Goal: Task Accomplishment & Management: Complete application form

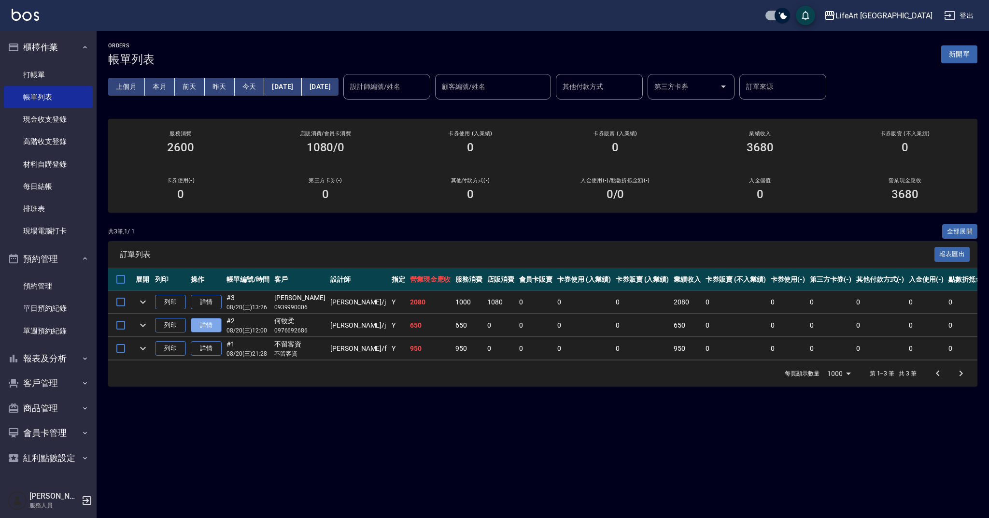
click at [208, 323] on link "詳情" at bounding box center [206, 325] width 31 height 15
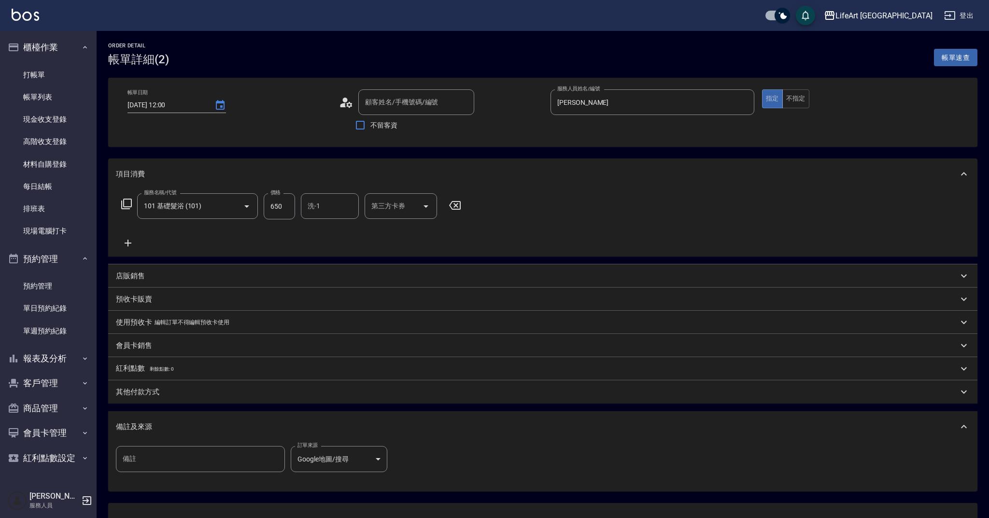
type input "[DATE] 12:00"
type input "[PERSON_NAME]"
type input "Google地圖/搜尋"
type input "何牧柔/0976692686/null"
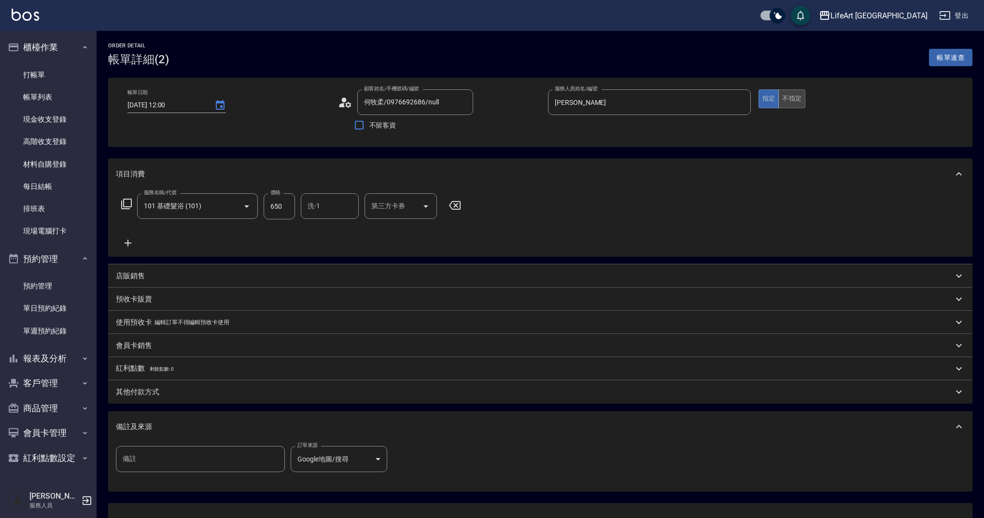
click at [801, 97] on button "不指定" at bounding box center [792, 98] width 27 height 19
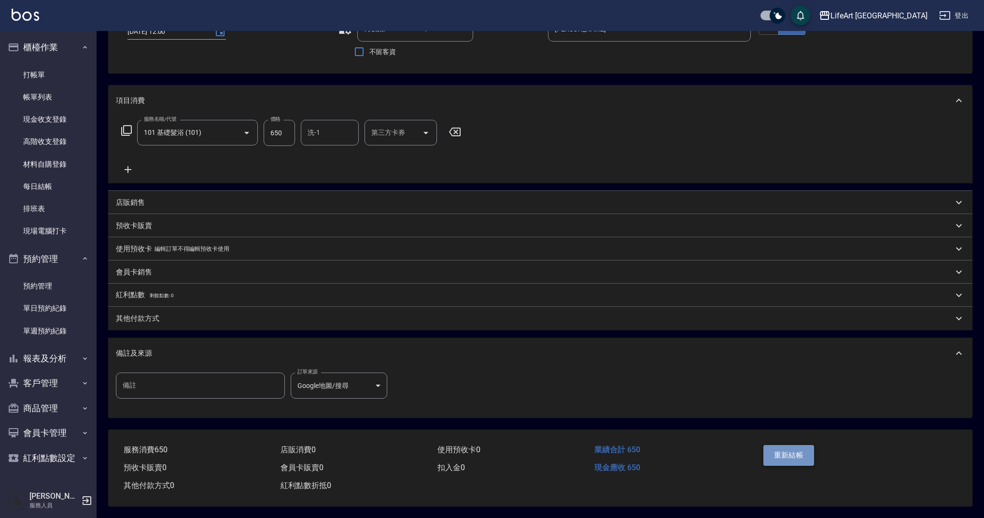
click at [812, 454] on button "重新結帳" at bounding box center [789, 455] width 51 height 20
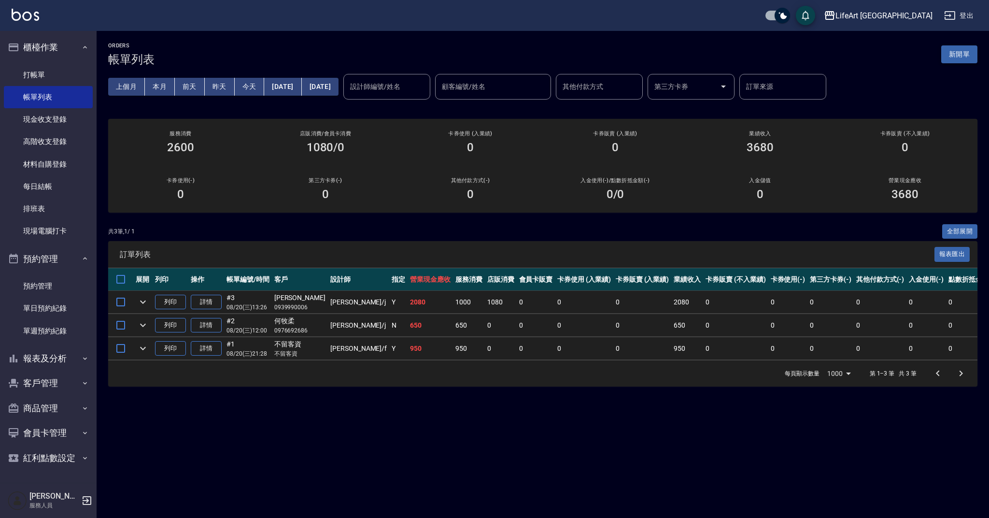
click at [967, 48] on button "新開單" at bounding box center [959, 54] width 36 height 18
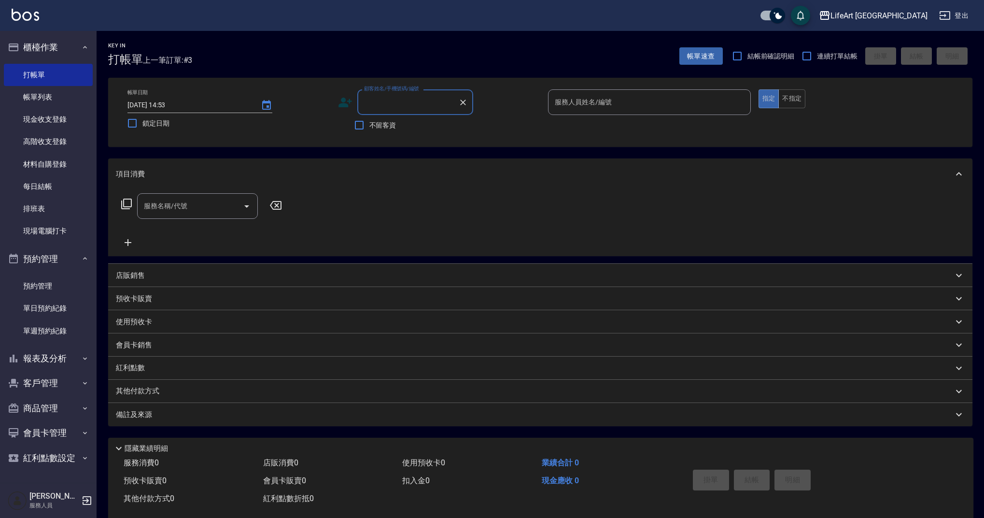
click at [427, 103] on input "顧客姓名/手機號碼/編號" at bounding box center [408, 102] width 93 height 17
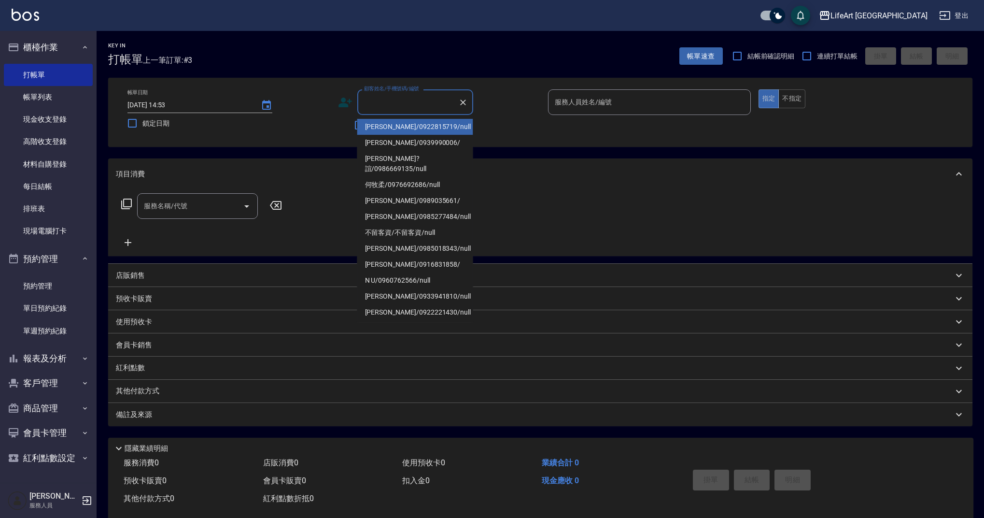
click at [416, 125] on li "[PERSON_NAME]/0922815719/null" at bounding box center [415, 127] width 116 height 16
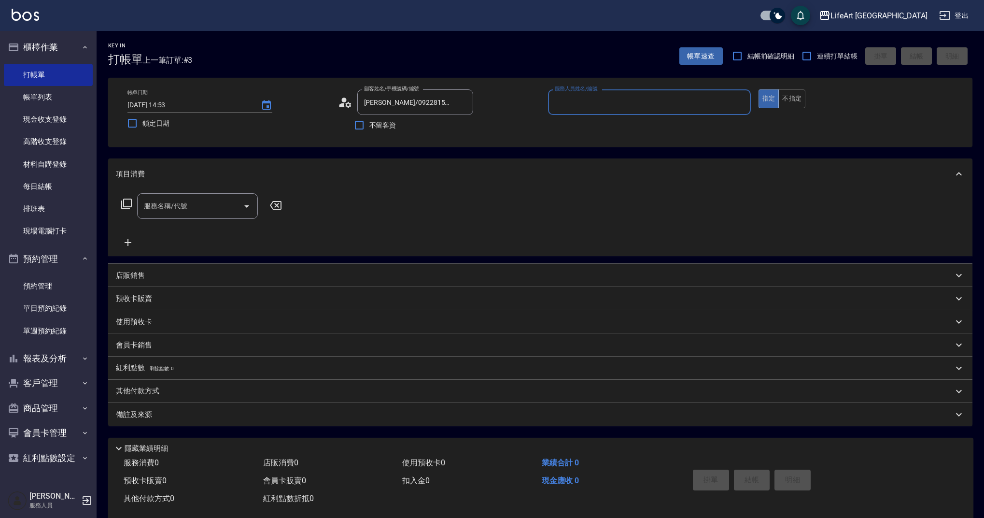
type input "[PERSON_NAME]/0922815719/null"
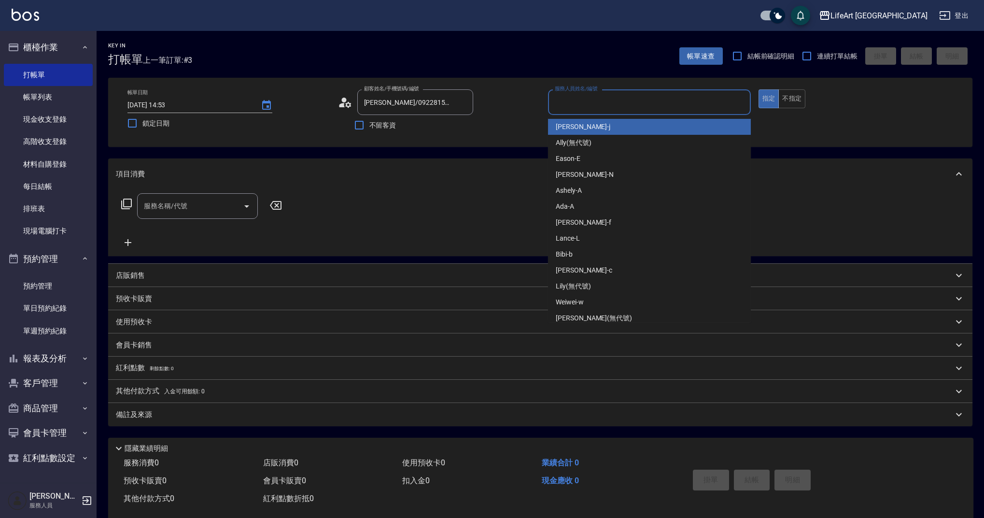
click at [597, 97] on input "服務人員姓名/編號" at bounding box center [650, 102] width 194 height 17
click at [582, 122] on span "[PERSON_NAME]" at bounding box center [583, 127] width 55 height 10
type input "[PERSON_NAME]"
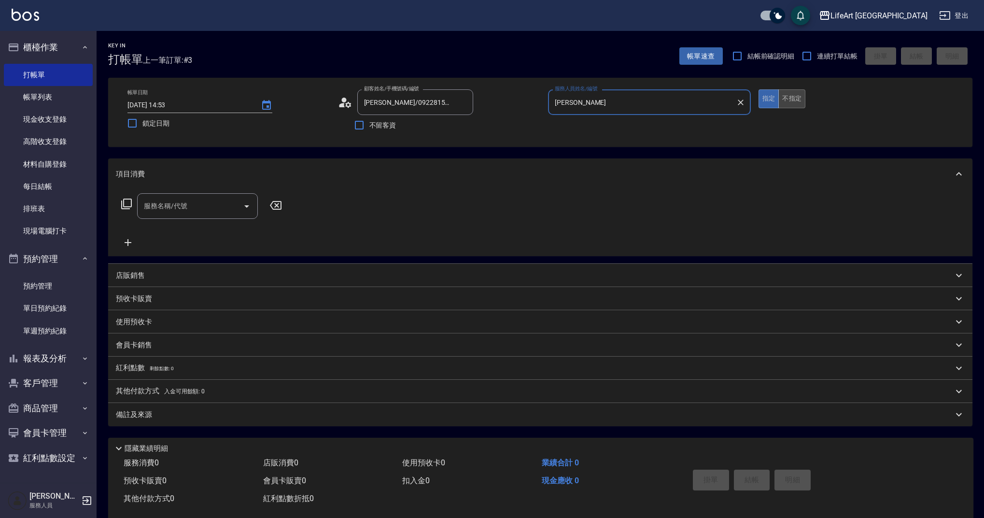
click at [792, 92] on button "不指定" at bounding box center [792, 98] width 27 height 19
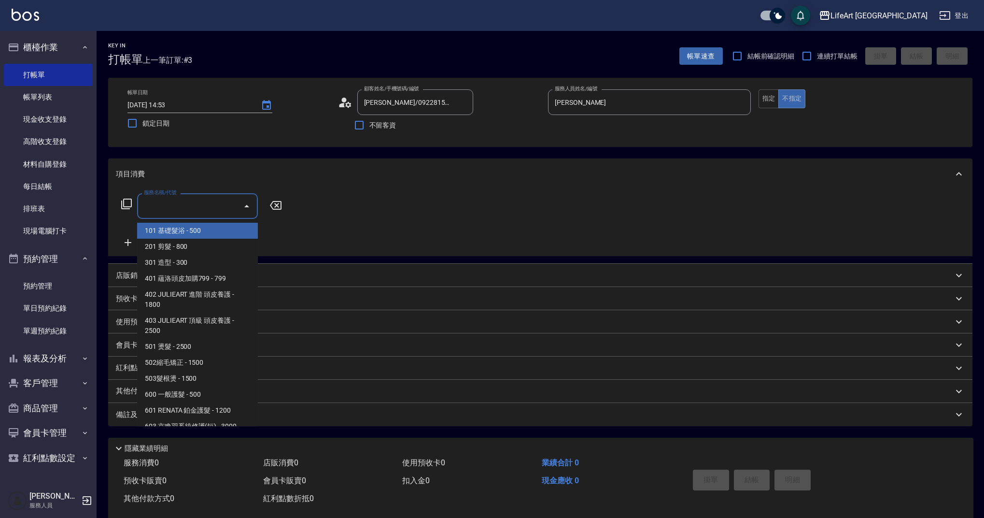
click at [224, 209] on input "服務名稱/代號" at bounding box center [191, 206] width 98 height 17
click at [196, 250] on span "201 剪髮 - 800" at bounding box center [197, 247] width 121 height 16
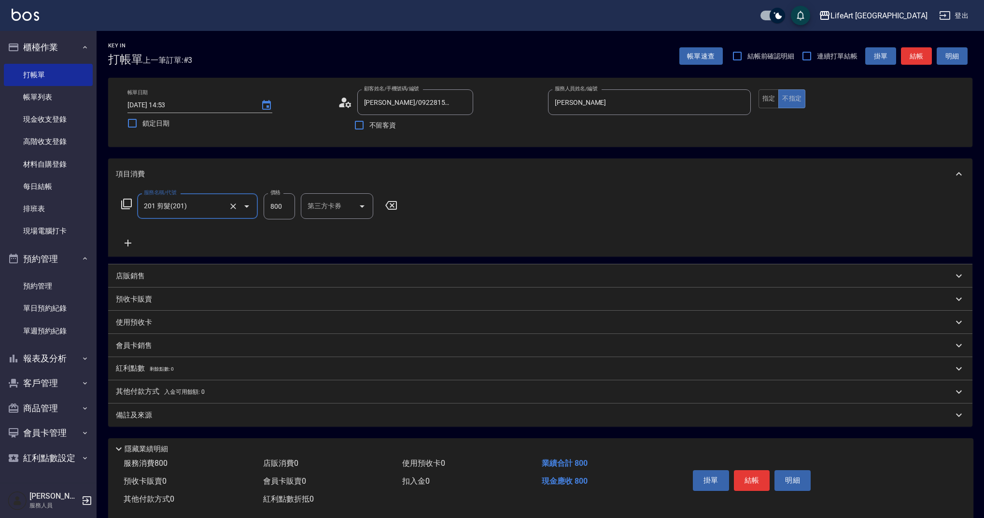
type input "201 剪髮(201)"
drag, startPoint x: 290, startPoint y: 203, endPoint x: 259, endPoint y: 206, distance: 31.6
click at [262, 206] on div "服務名稱/代號 201 剪髮(201) 服務名稱/代號 價格 800 價格 洗-1 洗-1 第三方卡券 第三方卡券" at bounding box center [291, 206] width 351 height 26
type input "1000"
click at [241, 410] on div "備註及來源" at bounding box center [535, 415] width 838 height 10
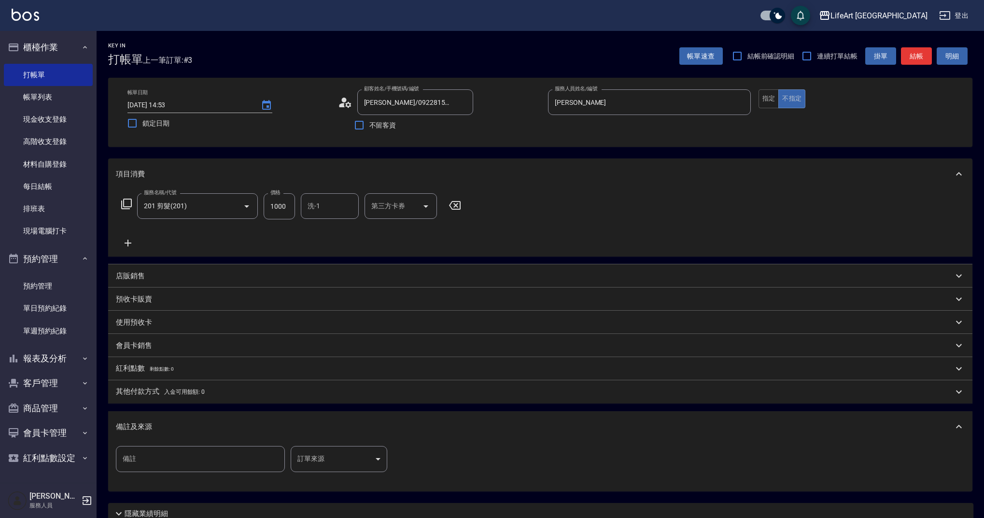
click at [356, 461] on body "LifeArt 蘆洲 登出 櫃檯作業 打帳單 帳單列表 現金收支登錄 高階收支登錄 材料自購登錄 每日結帳 排班表 現場電腦打卡 預約管理 預約管理 單日預約…" at bounding box center [492, 298] width 984 height 596
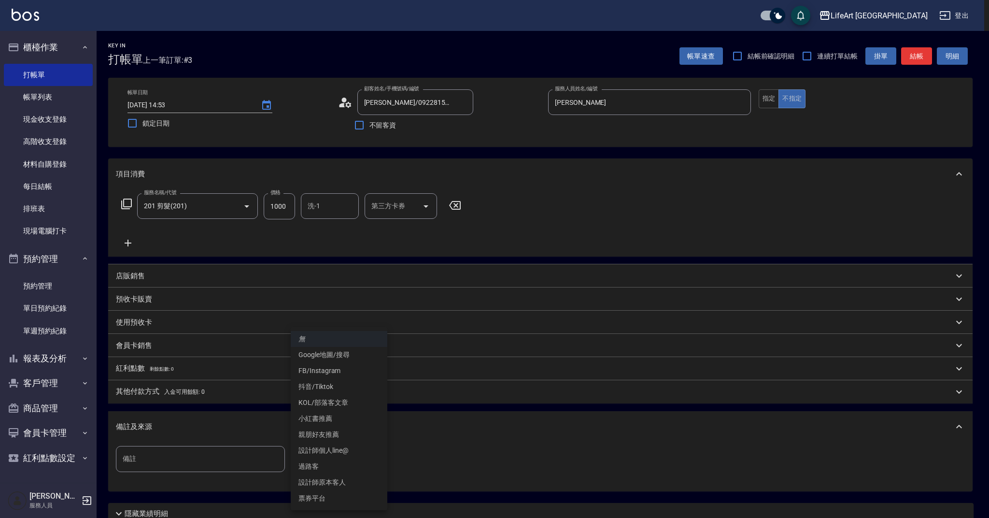
click at [348, 484] on li "設計師原本客人" at bounding box center [339, 482] width 97 height 16
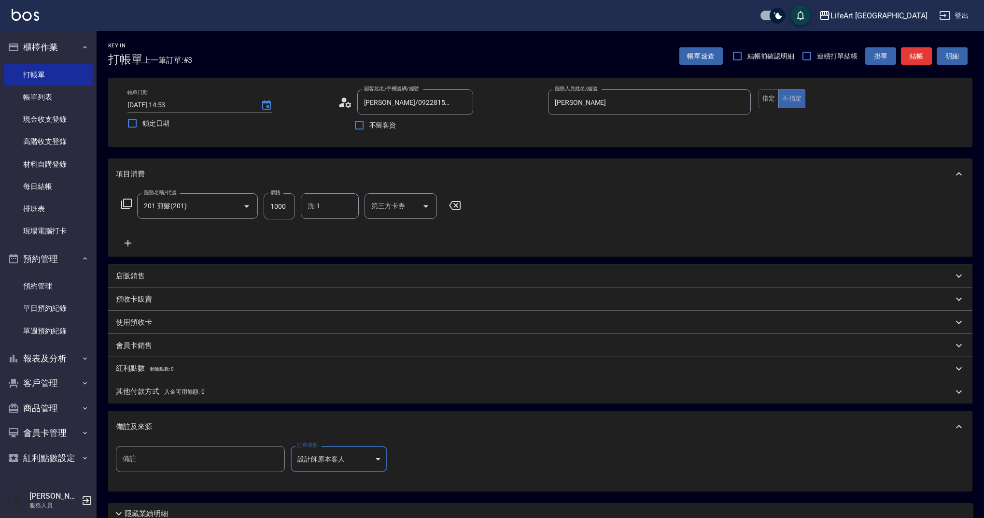
click at [351, 464] on body "LifeArt 蘆洲 登出 櫃檯作業 打帳單 帳單列表 現金收支登錄 高階收支登錄 材料自購登錄 每日結帳 排班表 現場電腦打卡 預約管理 預約管理 單日預約…" at bounding box center [492, 298] width 984 height 596
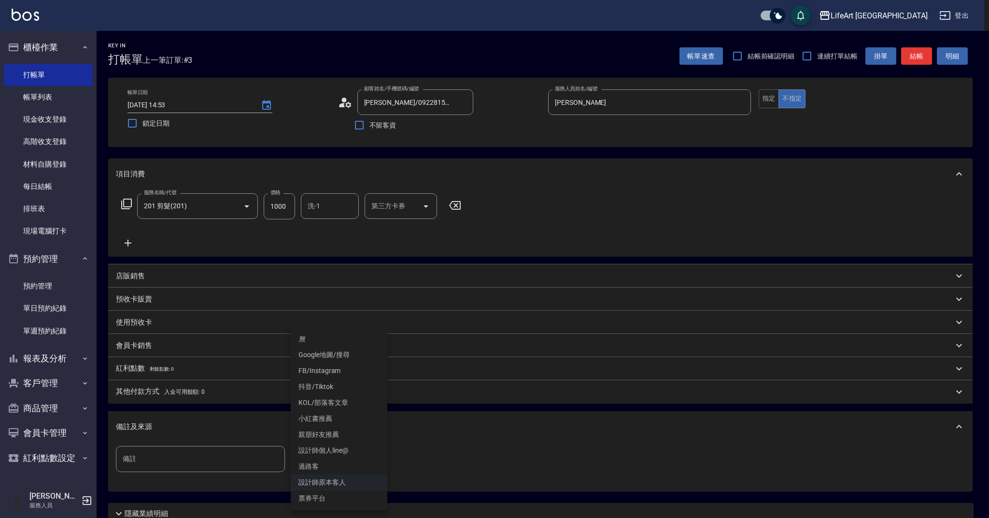
click at [332, 359] on li "Google地圖/搜尋" at bounding box center [339, 355] width 97 height 16
type input "Google地圖/搜尋"
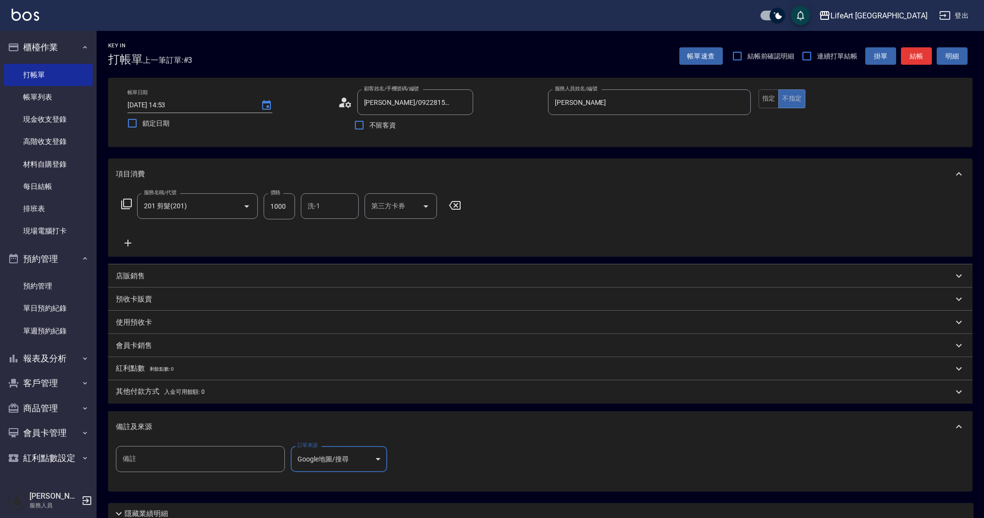
scroll to position [83, 0]
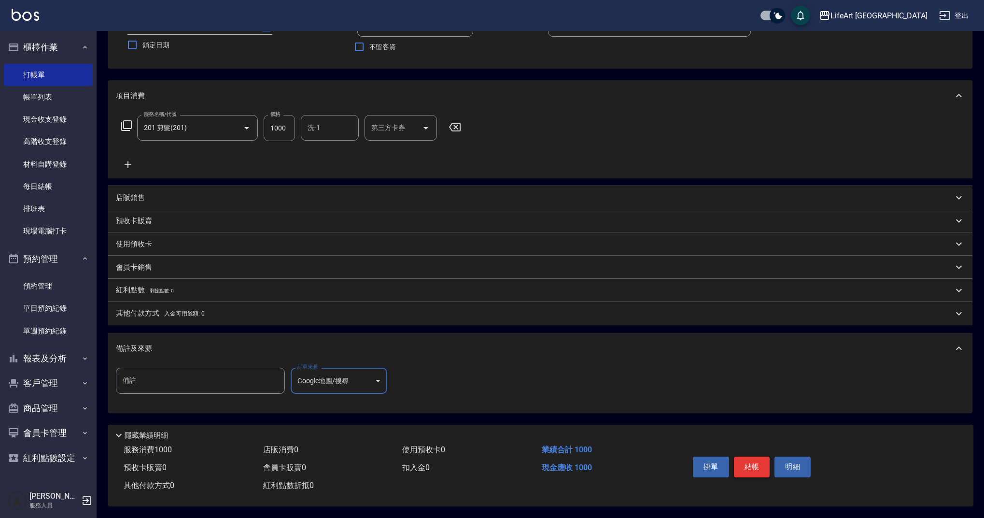
click at [759, 459] on button "結帳" at bounding box center [752, 466] width 36 height 20
